Goal: Information Seeking & Learning: Learn about a topic

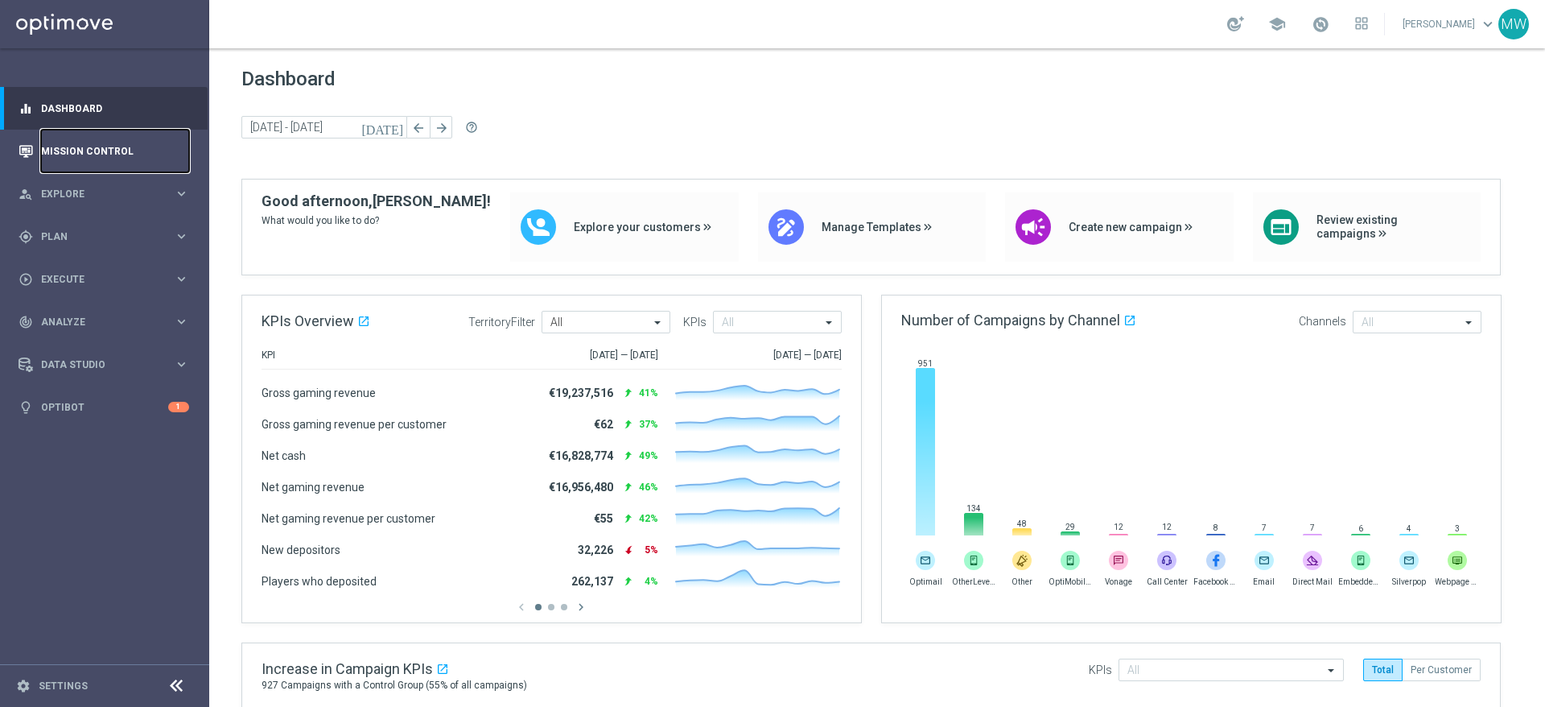
click at [77, 150] on link "Mission Control" at bounding box center [115, 151] width 148 height 43
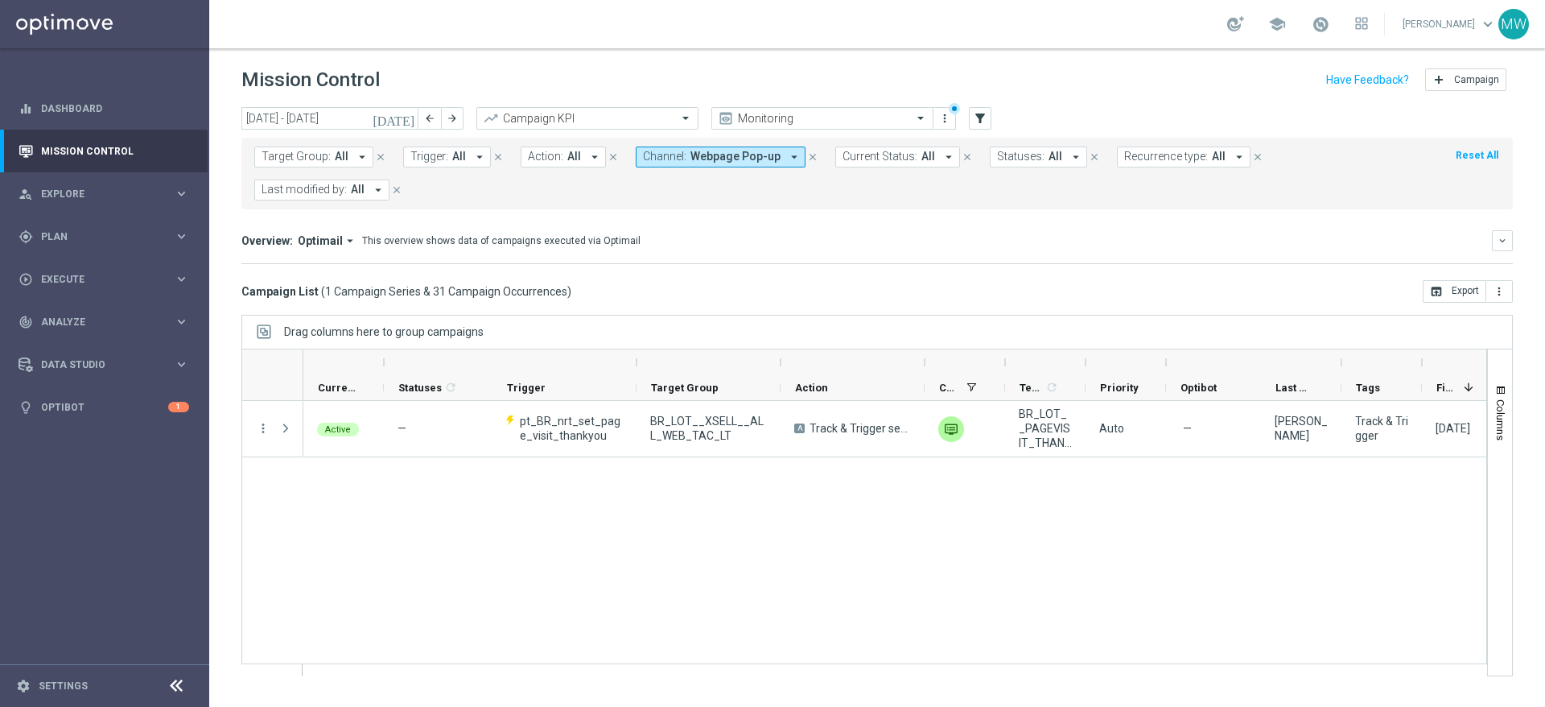
click at [748, 152] on span "Webpage Pop-up" at bounding box center [736, 157] width 90 height 14
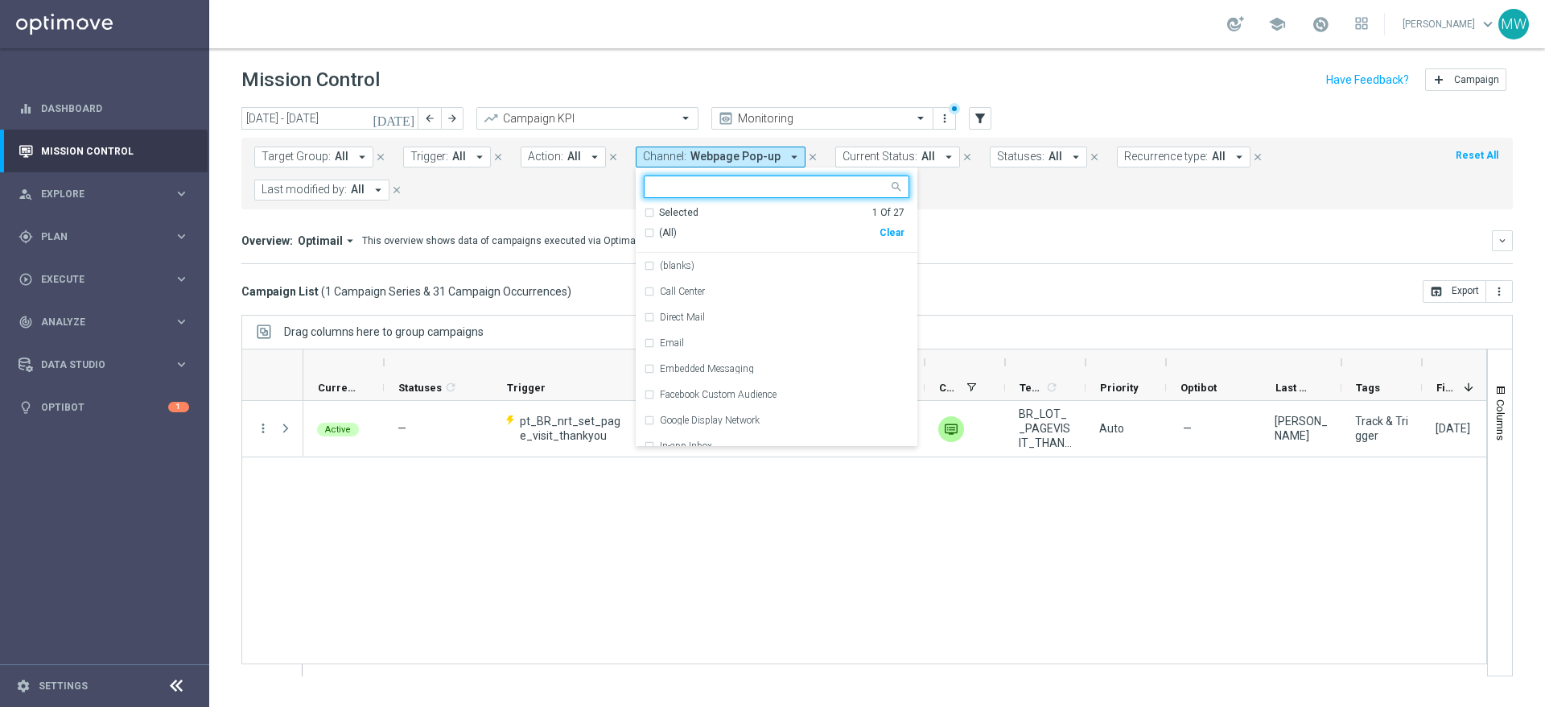
drag, startPoint x: 882, startPoint y: 230, endPoint x: 852, endPoint y: 244, distance: 33.5
click at [0, 0] on div "Clear" at bounding box center [0, 0] width 0 height 0
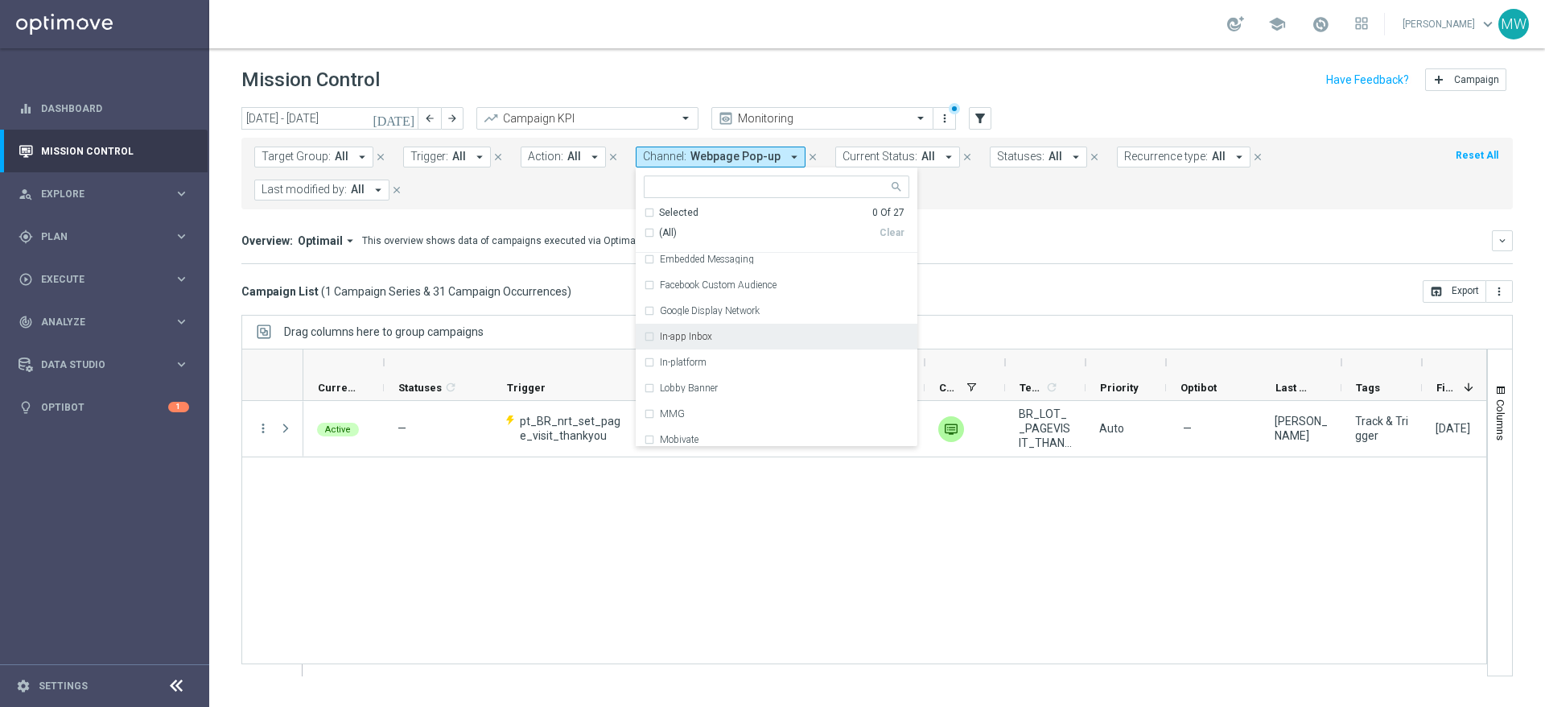
scroll to position [70, 0]
click at [648, 298] on div "Embedded Messaging" at bounding box center [777, 299] width 266 height 26
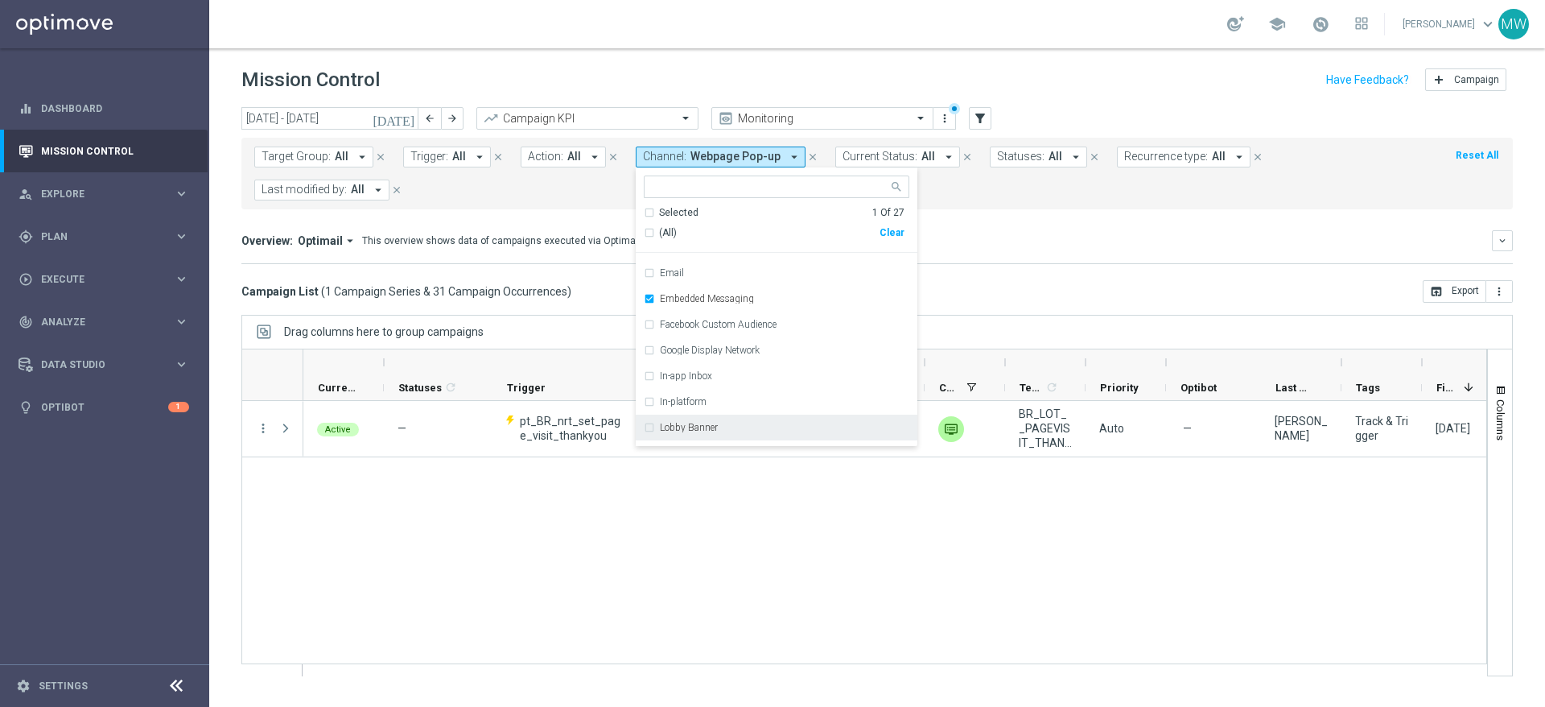
click at [844, 543] on div "Active — pt_BR_nrt_set_page_visit_thankyou BR_LOT__XSELL__ALL_WEB_TAC_LT A Trac…" at bounding box center [894, 538] width 1183 height 274
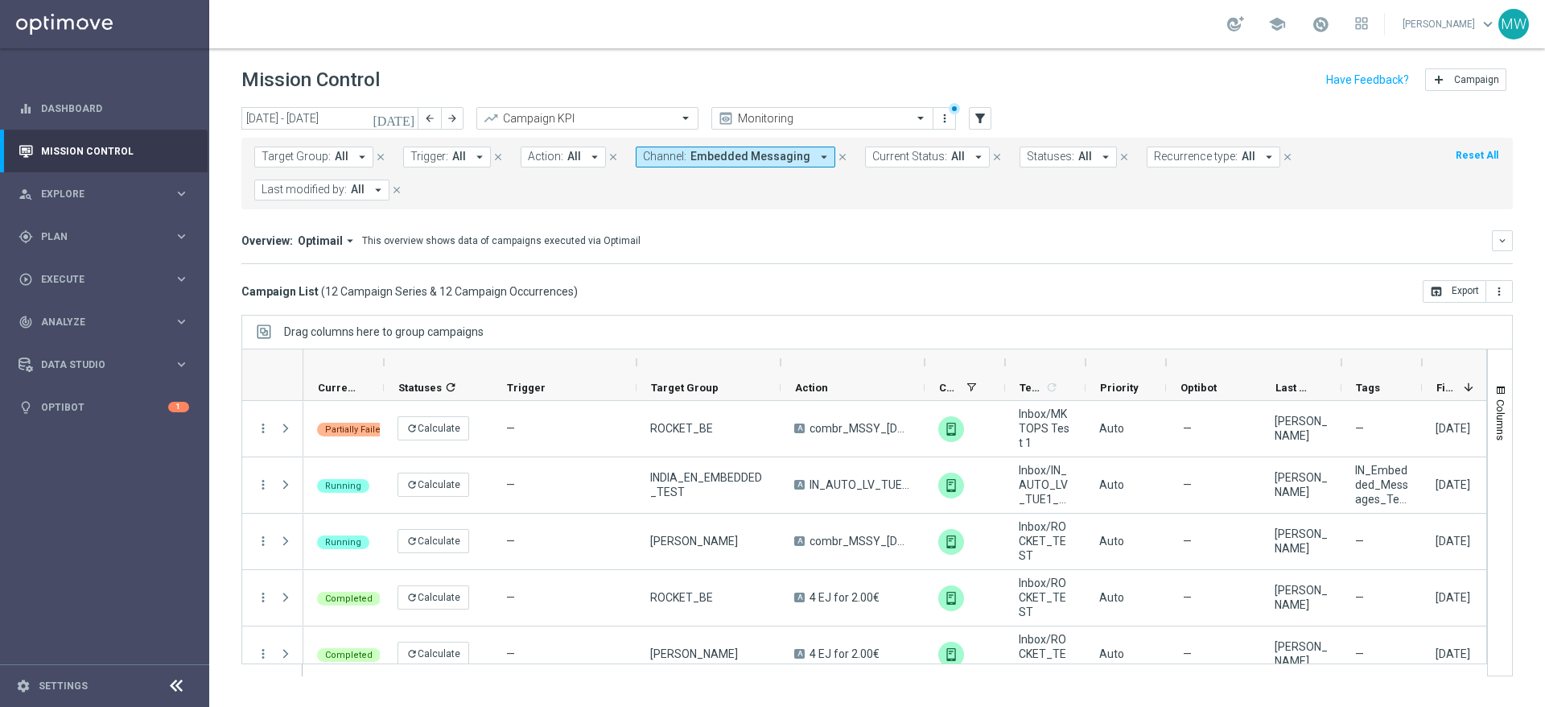
click at [406, 118] on icon "[DATE]" at bounding box center [394, 118] width 43 height 14
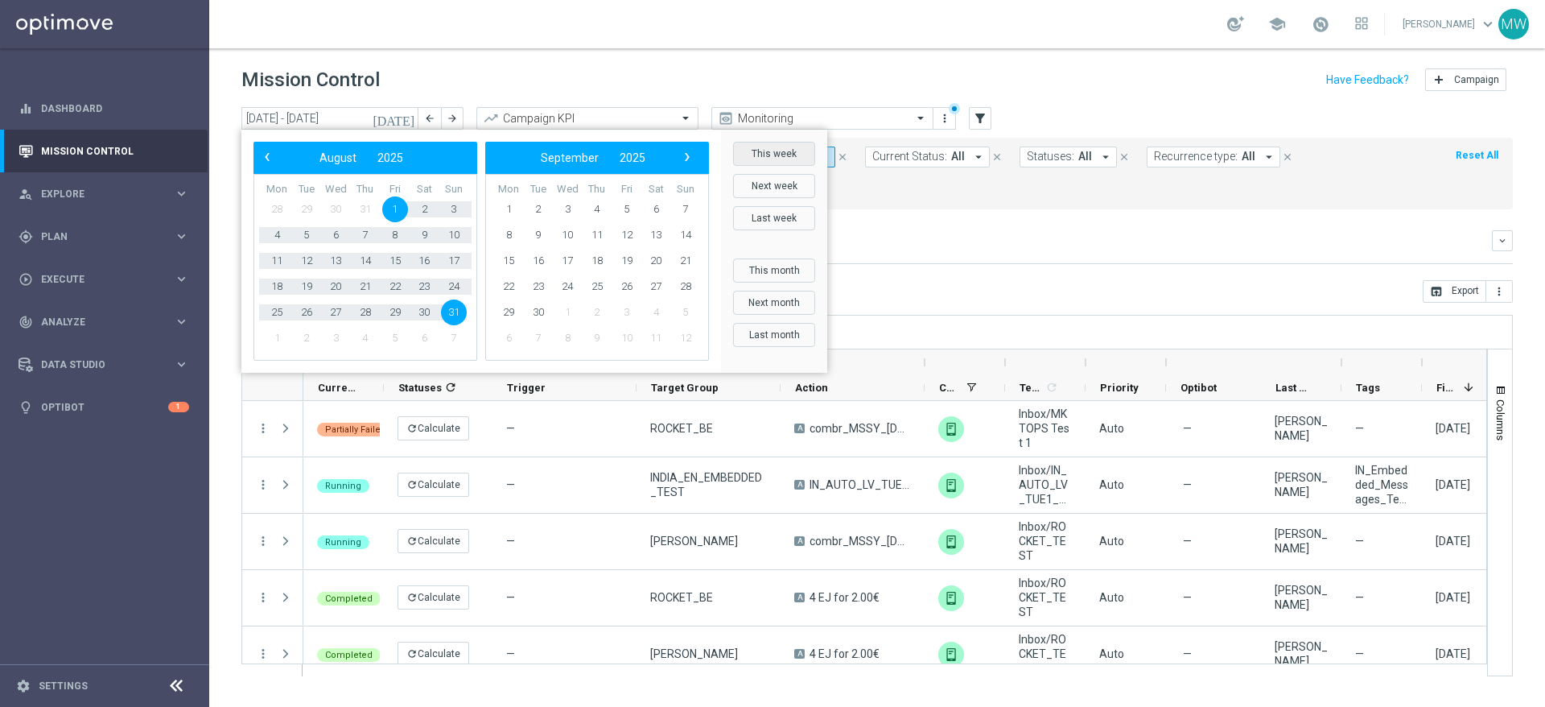
click at [773, 155] on button "This week" at bounding box center [774, 154] width 82 height 24
type input "[DATE] - [DATE]"
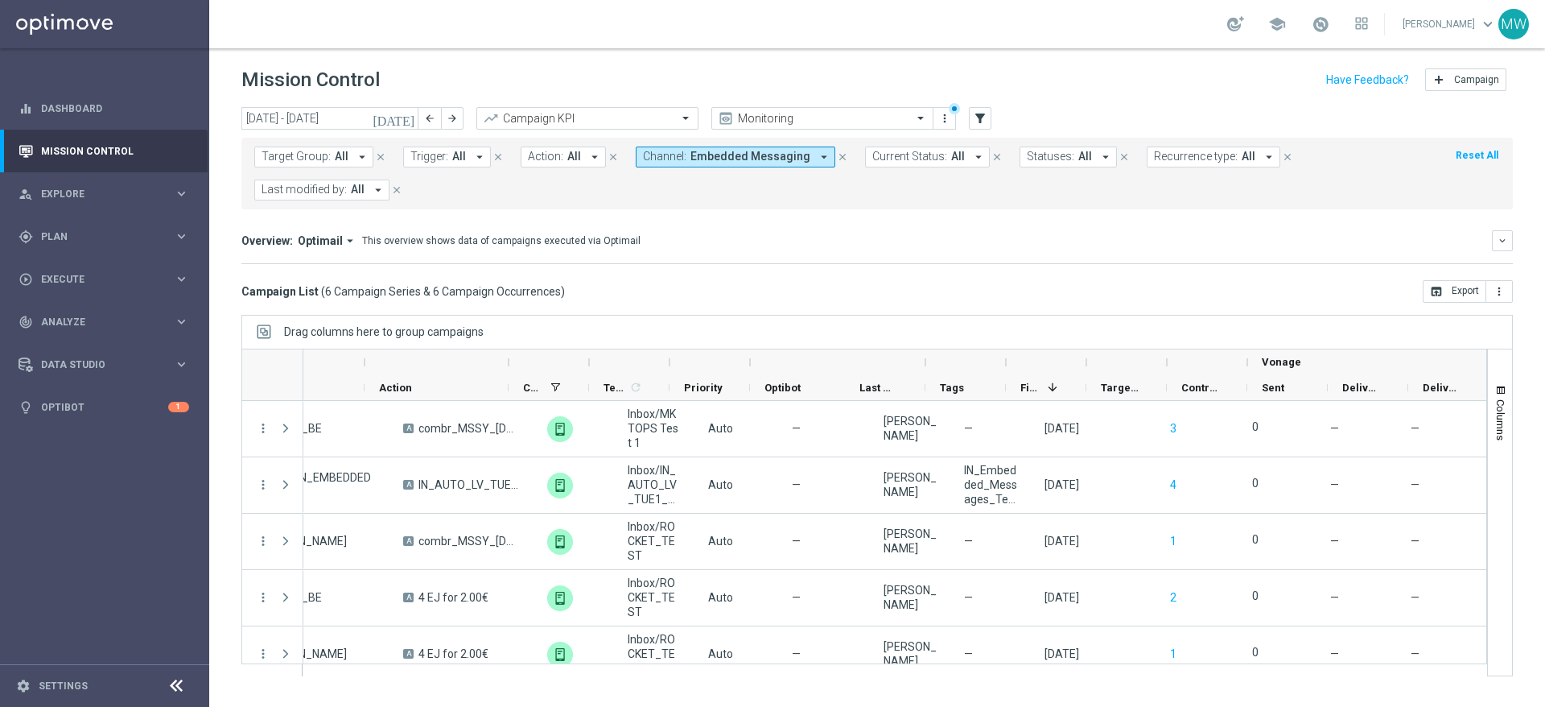
scroll to position [0, 429]
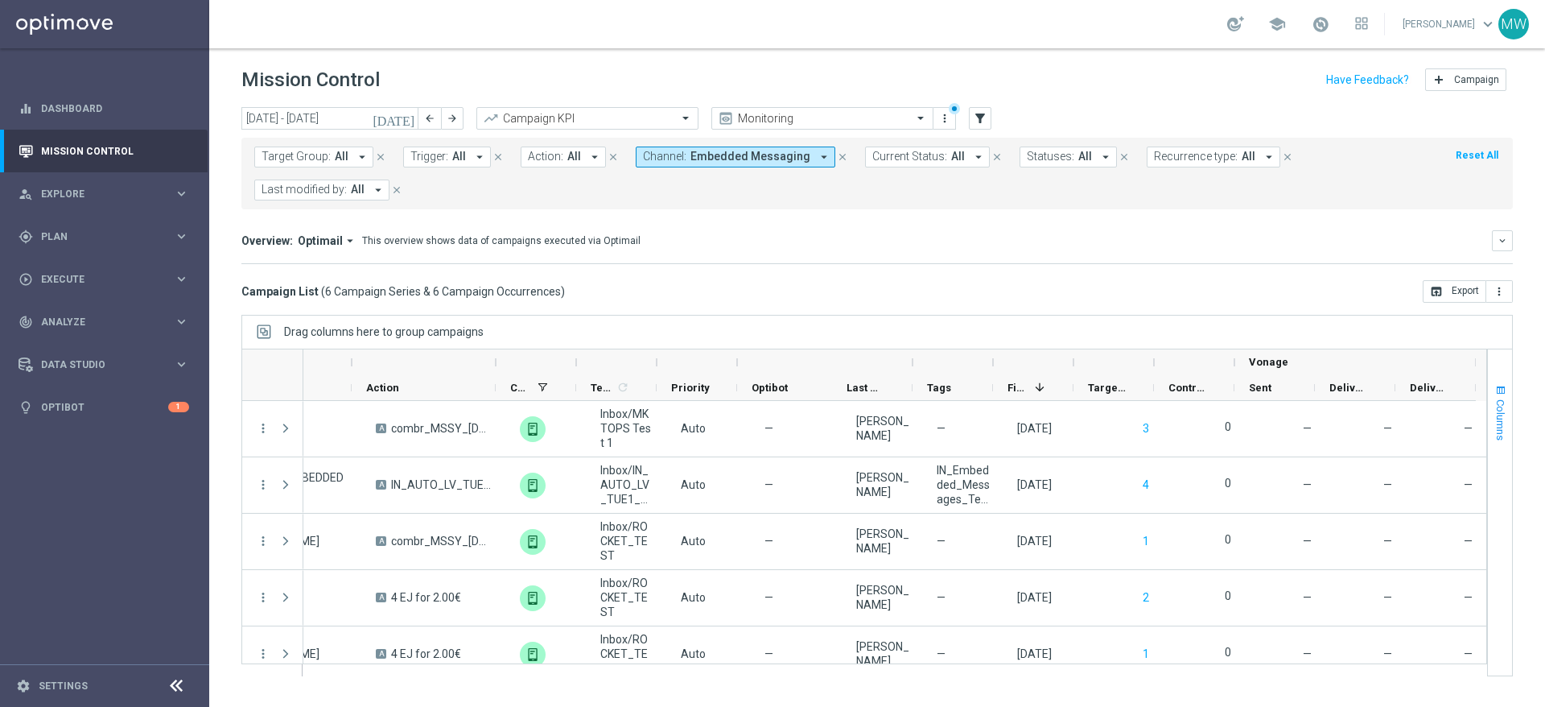
click at [1500, 402] on span "Columns" at bounding box center [1501, 419] width 13 height 41
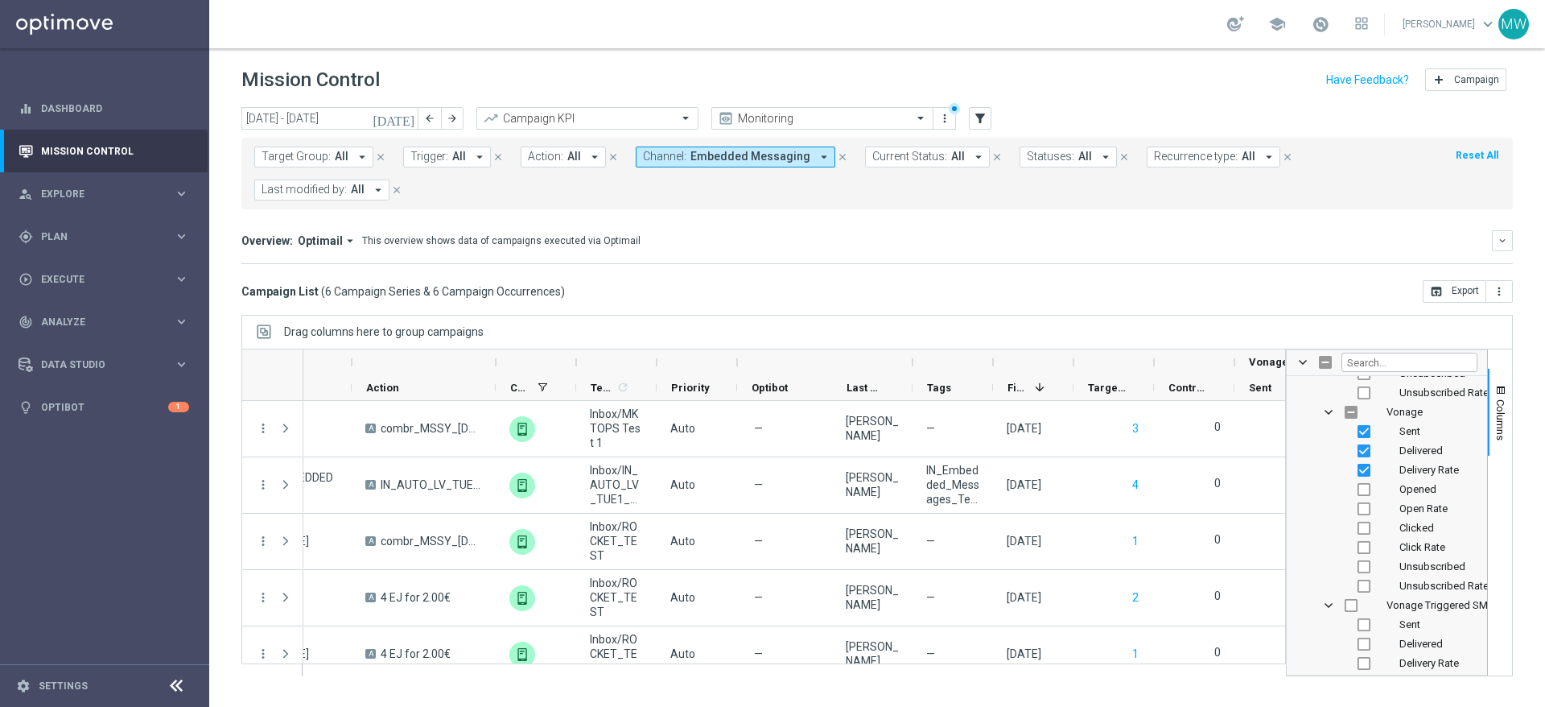
scroll to position [3097, 0]
click at [1353, 424] on input "Press SPACE to toggle visibility (hidden)" at bounding box center [1351, 422] width 13 height 13
checkbox input "true"
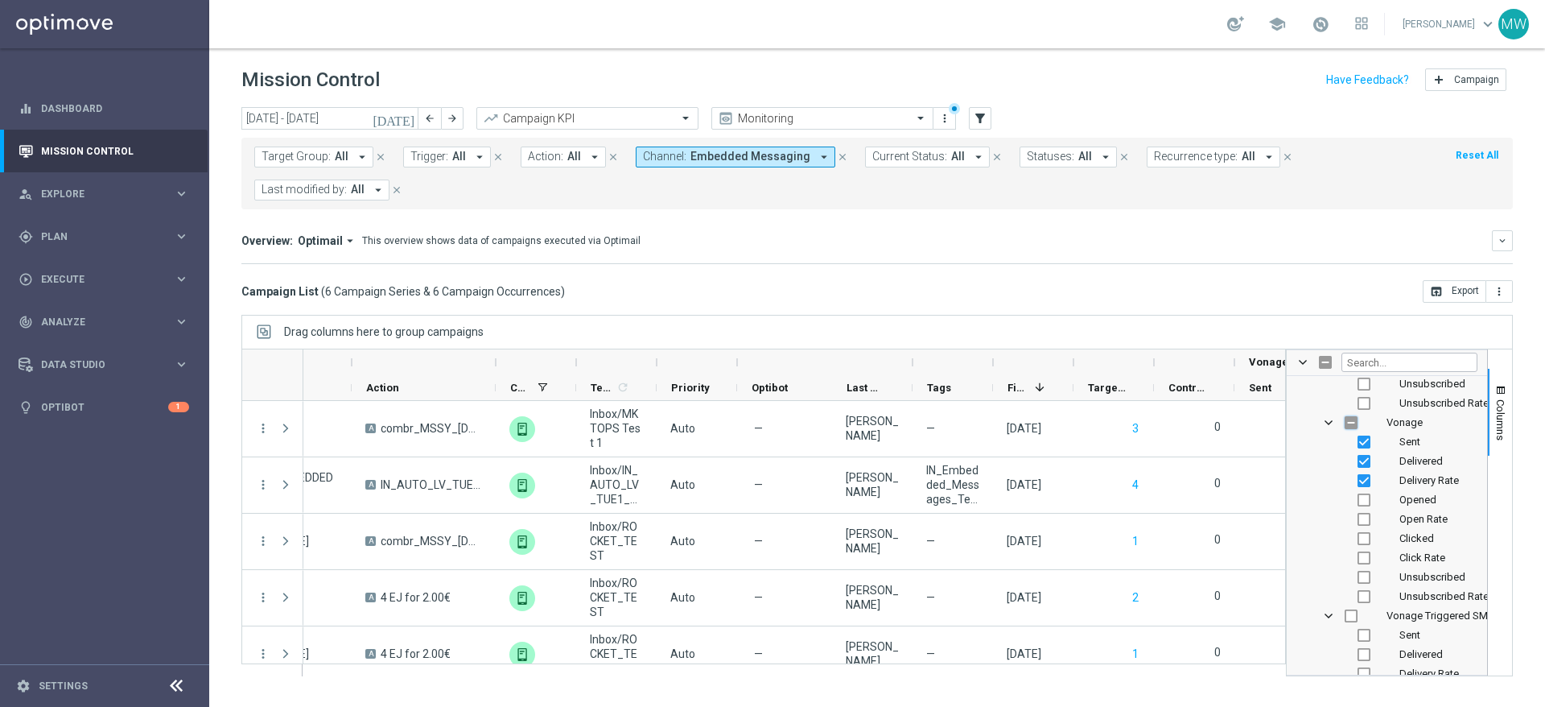
checkbox input "true"
drag, startPoint x: 1351, startPoint y: 425, endPoint x: 1397, endPoint y: 481, distance: 73.2
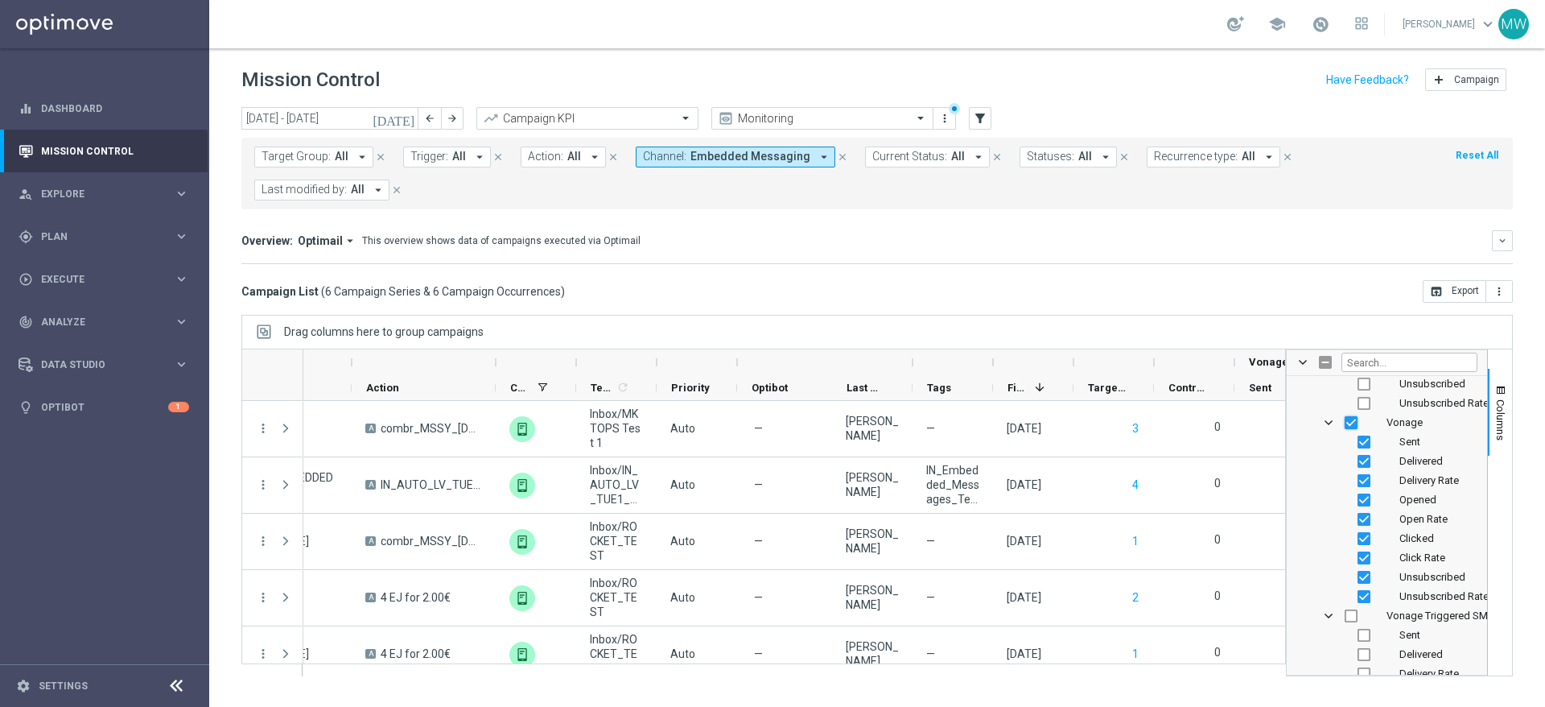
click at [1351, 425] on input "Press SPACE to toggle visibility (visible)" at bounding box center [1351, 422] width 13 height 13
checkbox input "false"
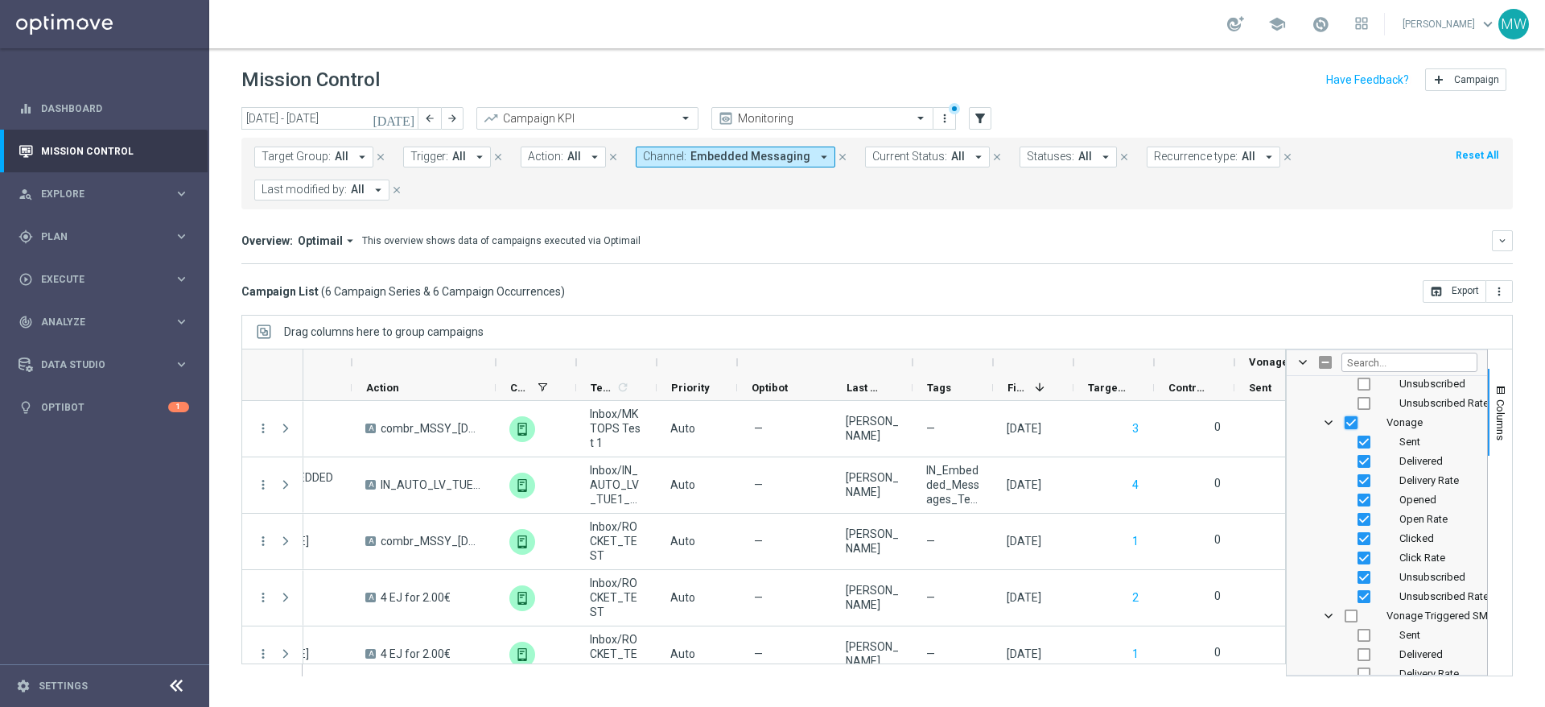
checkbox input "false"
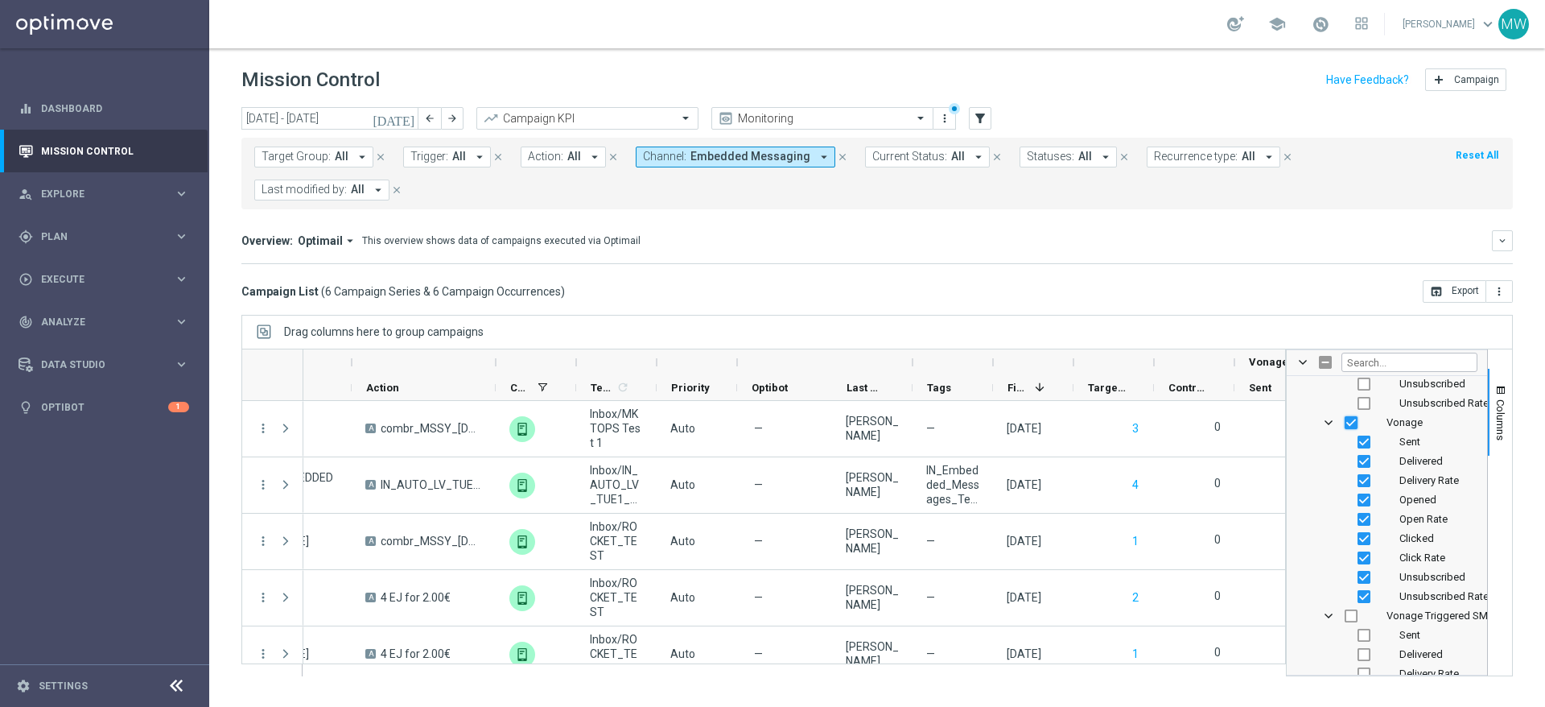
checkbox input "false"
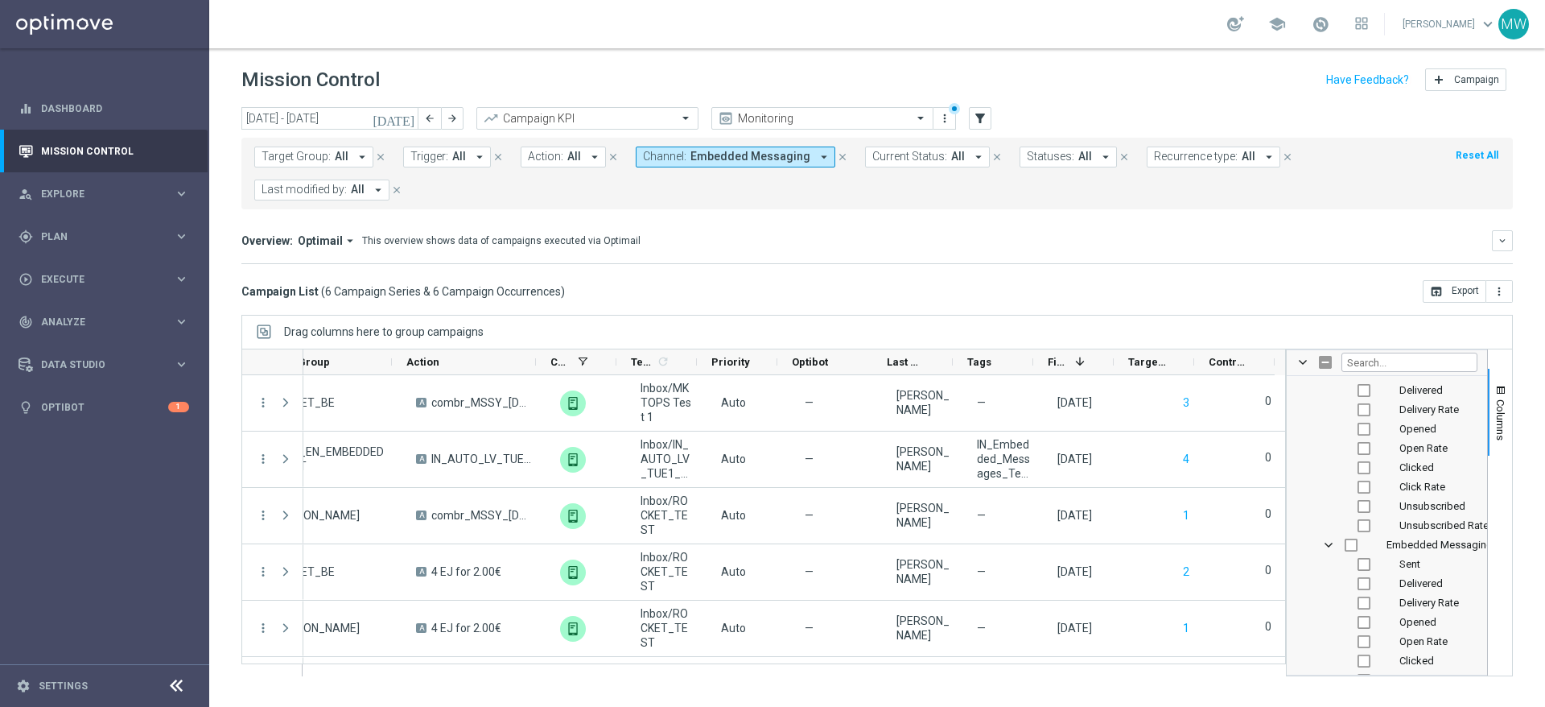
scroll to position [1227, 0]
click at [1352, 536] on input "Press SPACE to toggle visibility (hidden)" at bounding box center [1351, 534] width 13 height 13
checkbox input "true"
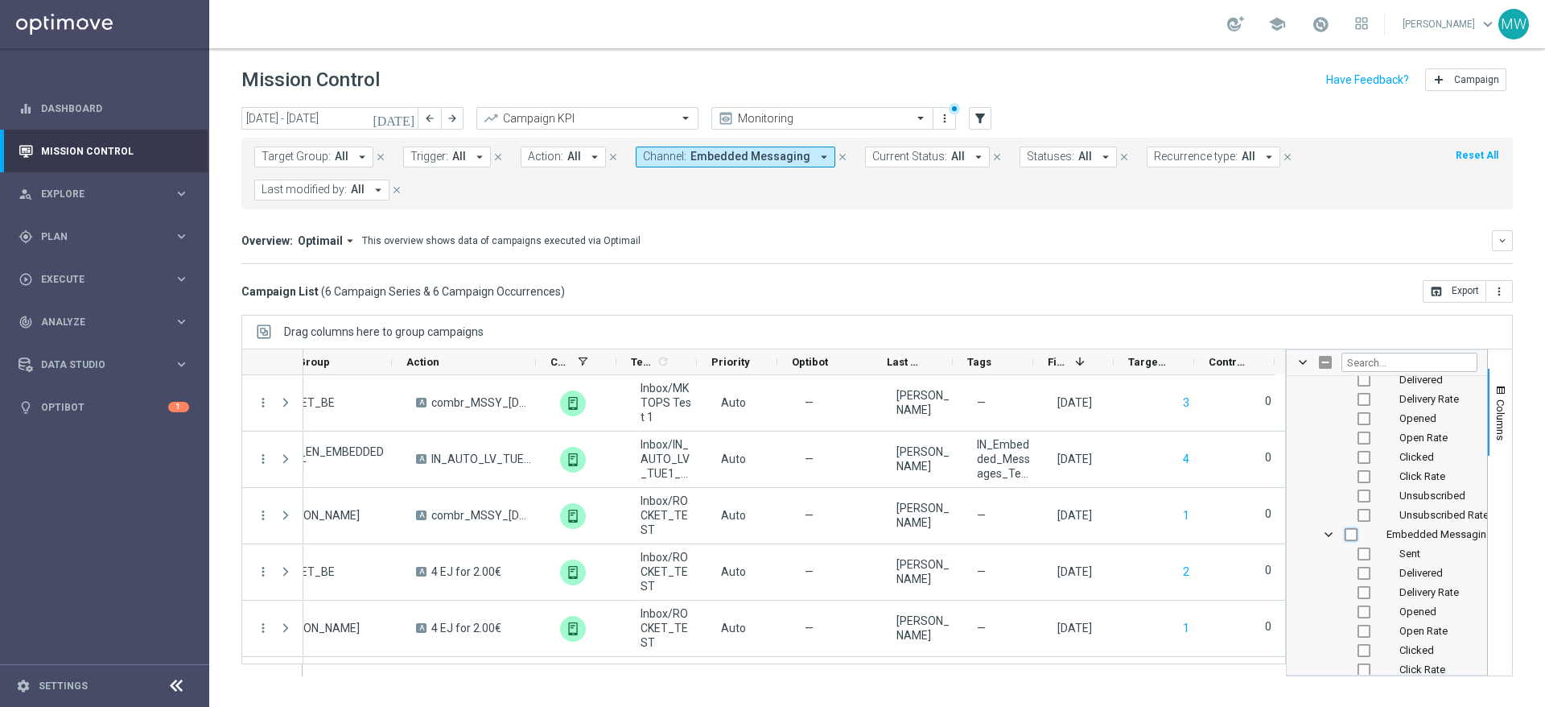
checkbox input "true"
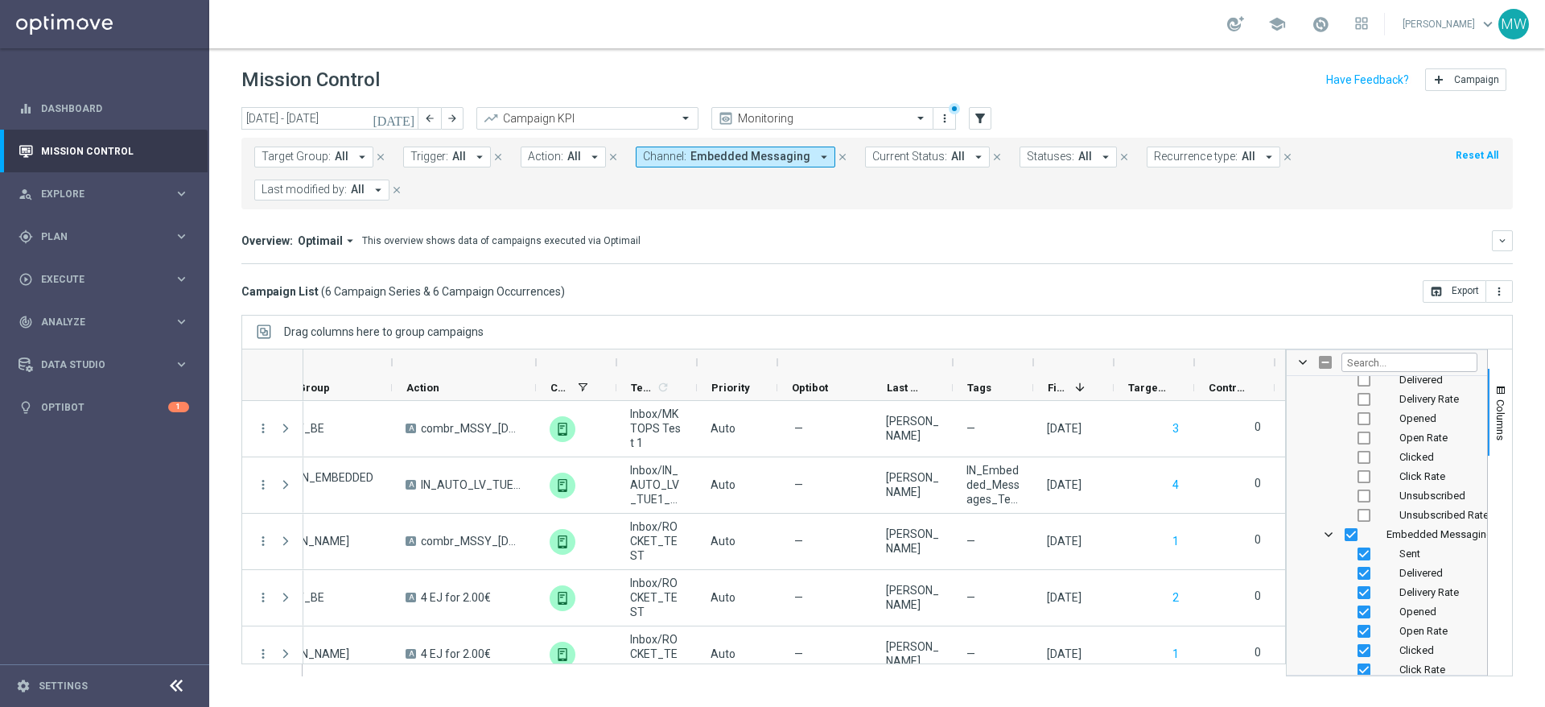
click at [1512, 505] on div "Columns" at bounding box center [1500, 512] width 24 height 326
click at [1505, 394] on span "button" at bounding box center [1501, 390] width 13 height 13
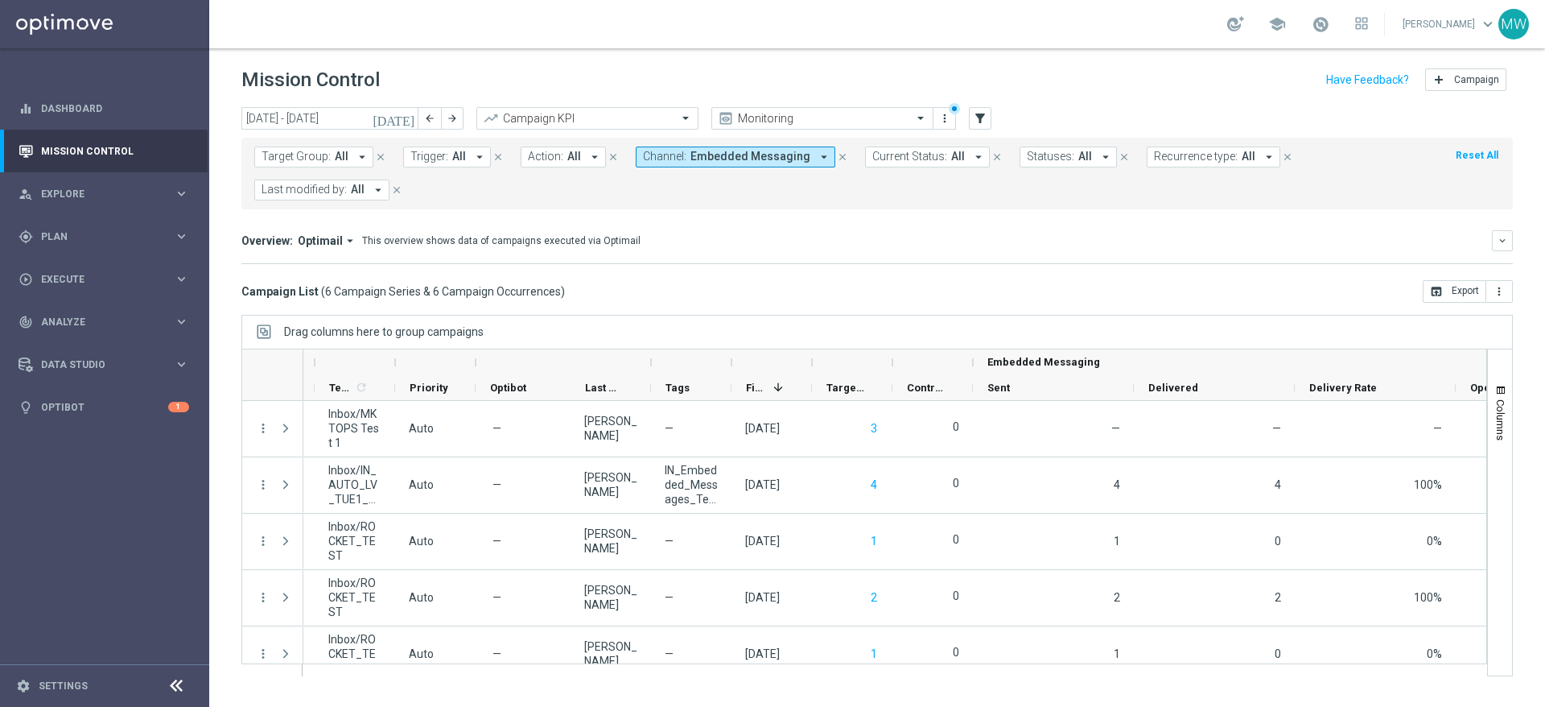
scroll to position [0, 709]
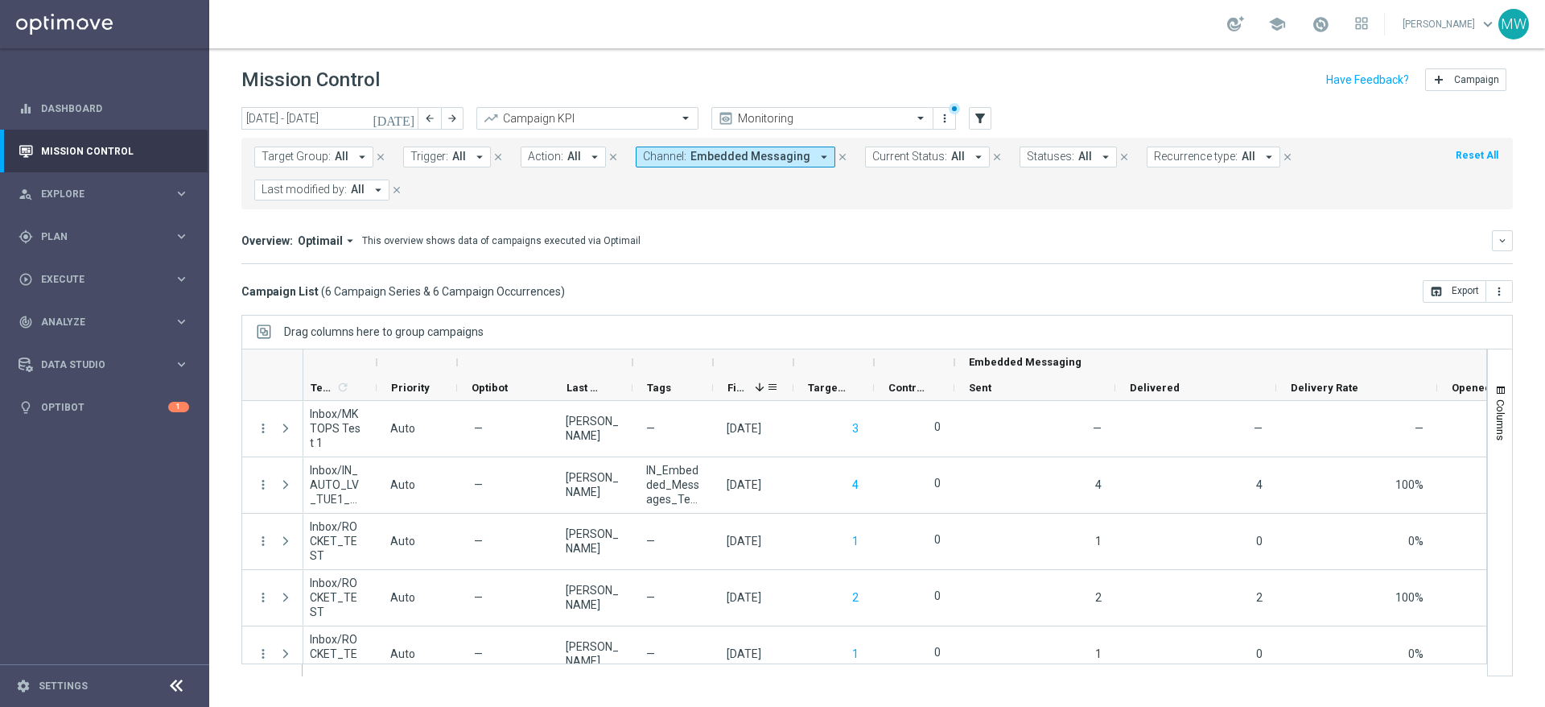
click at [746, 391] on span "First in Range" at bounding box center [738, 388] width 21 height 12
click at [742, 382] on span "First in Range" at bounding box center [747, 388] width 39 height 12
click at [751, 383] on div "First in Range 1" at bounding box center [747, 387] width 39 height 25
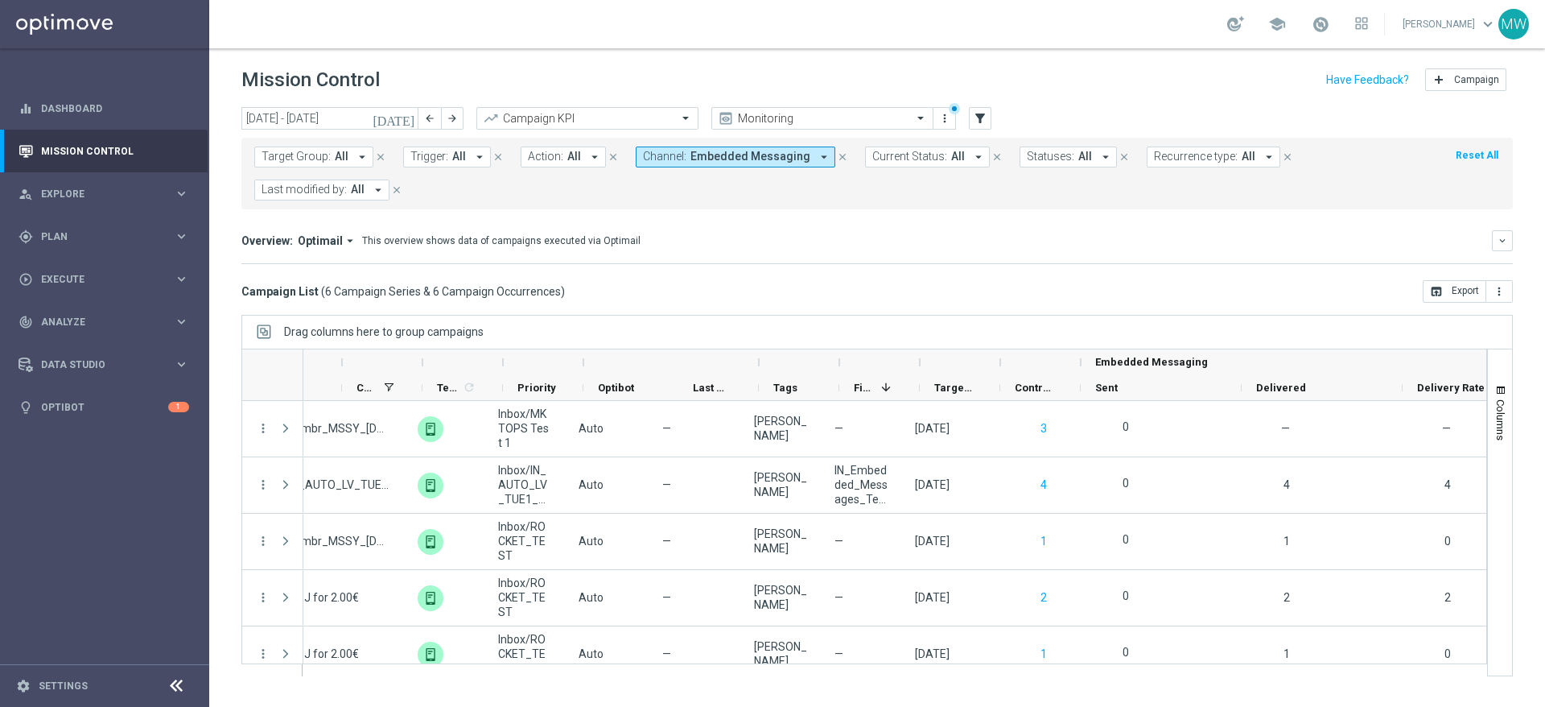
scroll to position [0, 0]
